Goal: Check status: Check status

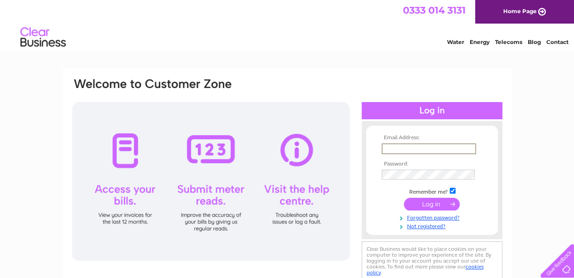
click at [406, 147] on input "text" at bounding box center [428, 148] width 94 height 11
type input "[EMAIL_ADDRESS][DOMAIN_NAME]"
click at [438, 206] on input "submit" at bounding box center [432, 203] width 56 height 13
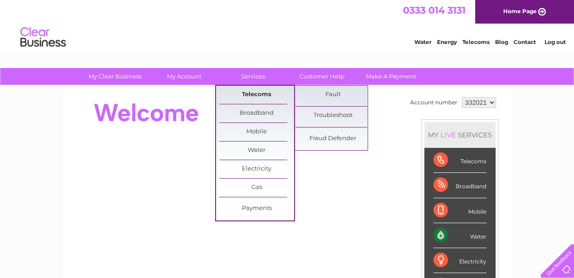
click at [256, 93] on link "Telecoms" at bounding box center [256, 95] width 75 height 18
click at [246, 96] on link "Telecoms" at bounding box center [256, 95] width 75 height 18
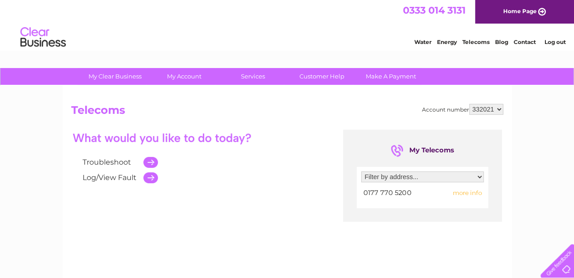
click at [152, 181] on td at bounding box center [148, 177] width 19 height 15
click at [150, 176] on td at bounding box center [148, 177] width 19 height 15
click at [151, 177] on td at bounding box center [148, 177] width 19 height 15
click at [466, 191] on span "more info" at bounding box center [466, 192] width 29 height 7
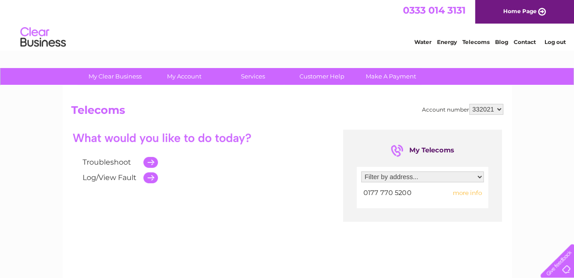
click at [466, 194] on span "more info" at bounding box center [466, 192] width 29 height 7
click at [464, 193] on span "more info" at bounding box center [466, 192] width 29 height 7
click at [156, 178] on td at bounding box center [148, 177] width 19 height 15
click at [150, 180] on td at bounding box center [148, 177] width 19 height 15
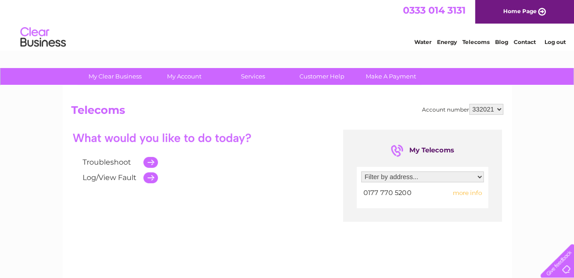
click at [152, 176] on td at bounding box center [148, 177] width 19 height 15
click at [398, 194] on span "0177 770 5200" at bounding box center [387, 193] width 48 height 8
click at [474, 190] on span "more info" at bounding box center [466, 192] width 29 height 7
click at [474, 192] on span "more info" at bounding box center [466, 192] width 29 height 7
click at [149, 161] on td at bounding box center [148, 162] width 19 height 15
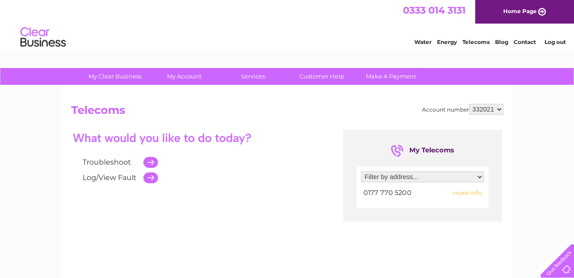
click at [476, 193] on span "more info" at bounding box center [466, 192] width 29 height 7
